Goal: Task Accomplishment & Management: Manage account settings

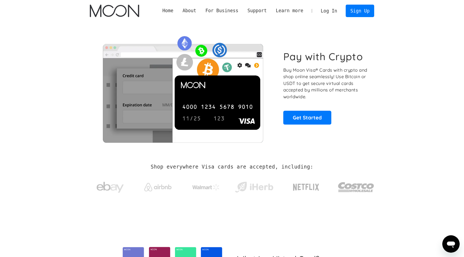
click at [333, 7] on link "Log In" at bounding box center [329, 11] width 26 height 12
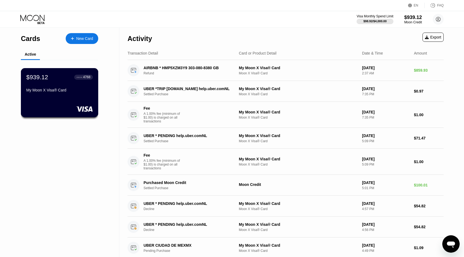
click at [78, 87] on div "$939.12 ● ● ● ● 4768 My Moon X Visa® Card" at bounding box center [59, 84] width 67 height 21
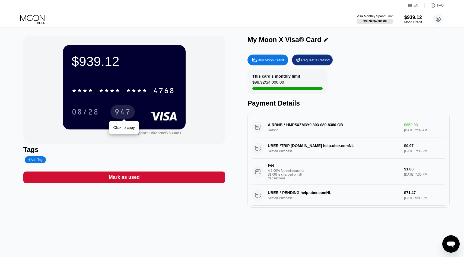
click at [121, 109] on div "947" at bounding box center [123, 112] width 16 height 9
